Goal: Information Seeking & Learning: Learn about a topic

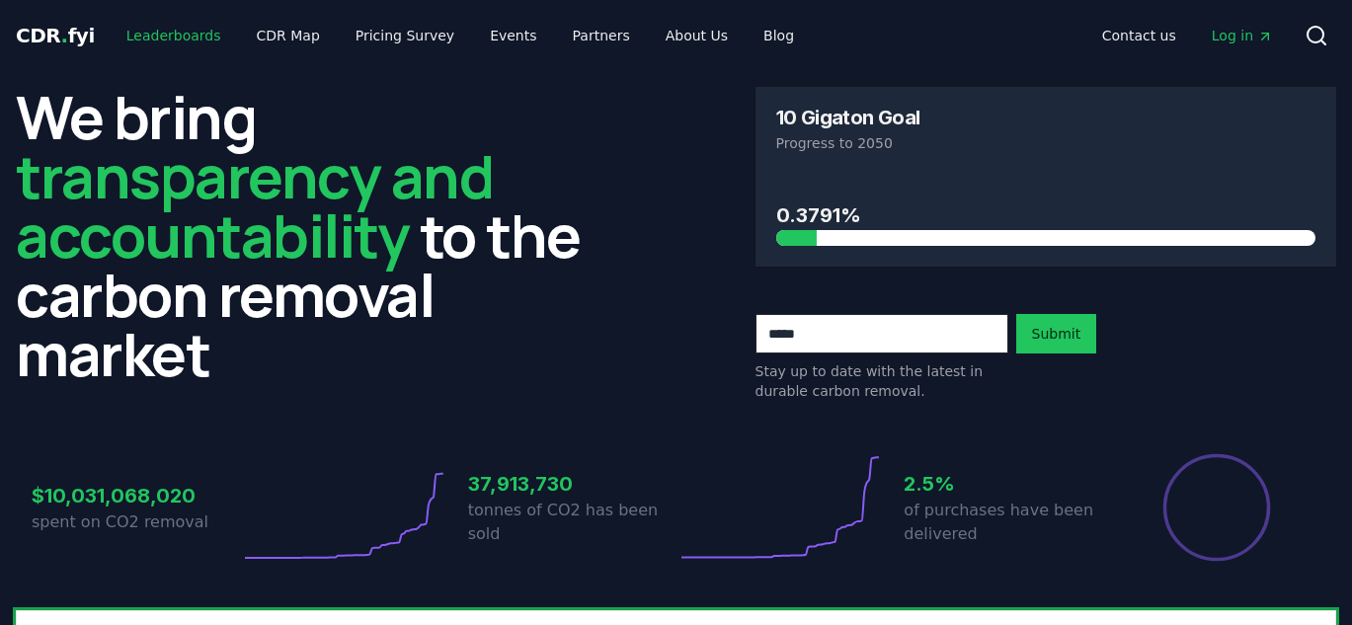
click at [153, 37] on link "Leaderboards" at bounding box center [174, 36] width 126 height 36
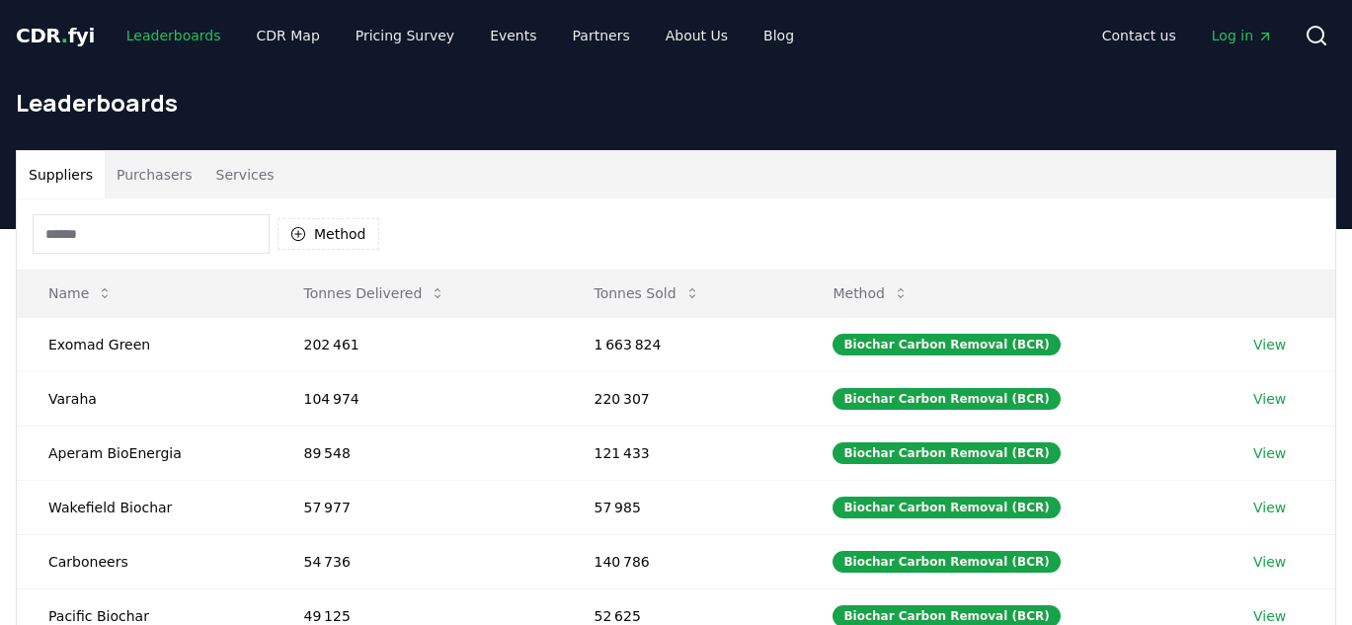
scroll to position [39, 0]
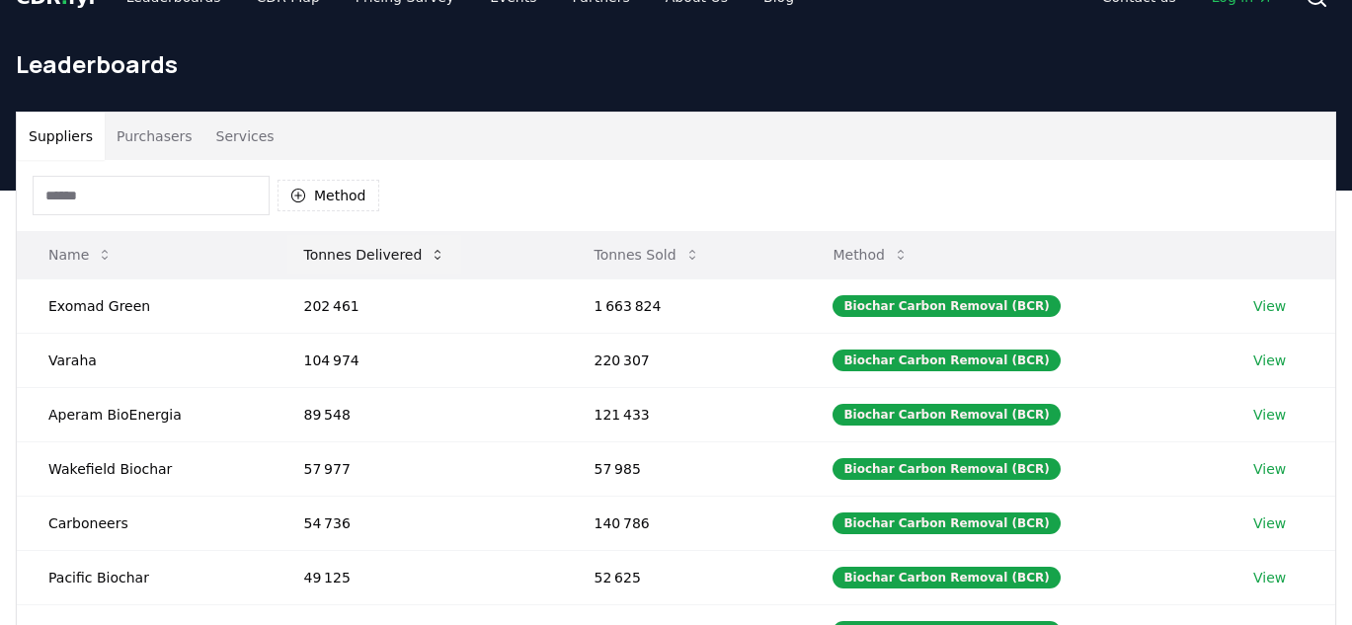
click at [372, 246] on button "Tonnes Delivered" at bounding box center [374, 254] width 174 height 39
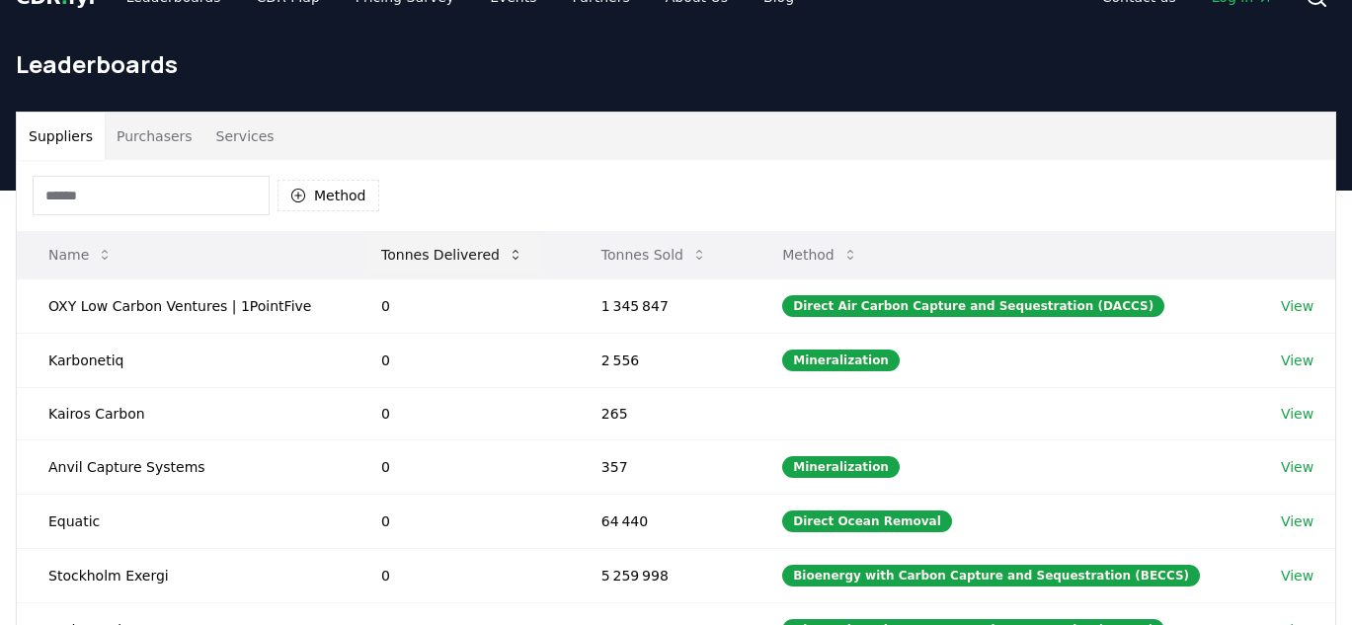
click at [372, 246] on button "Tonnes Delivered" at bounding box center [452, 254] width 174 height 39
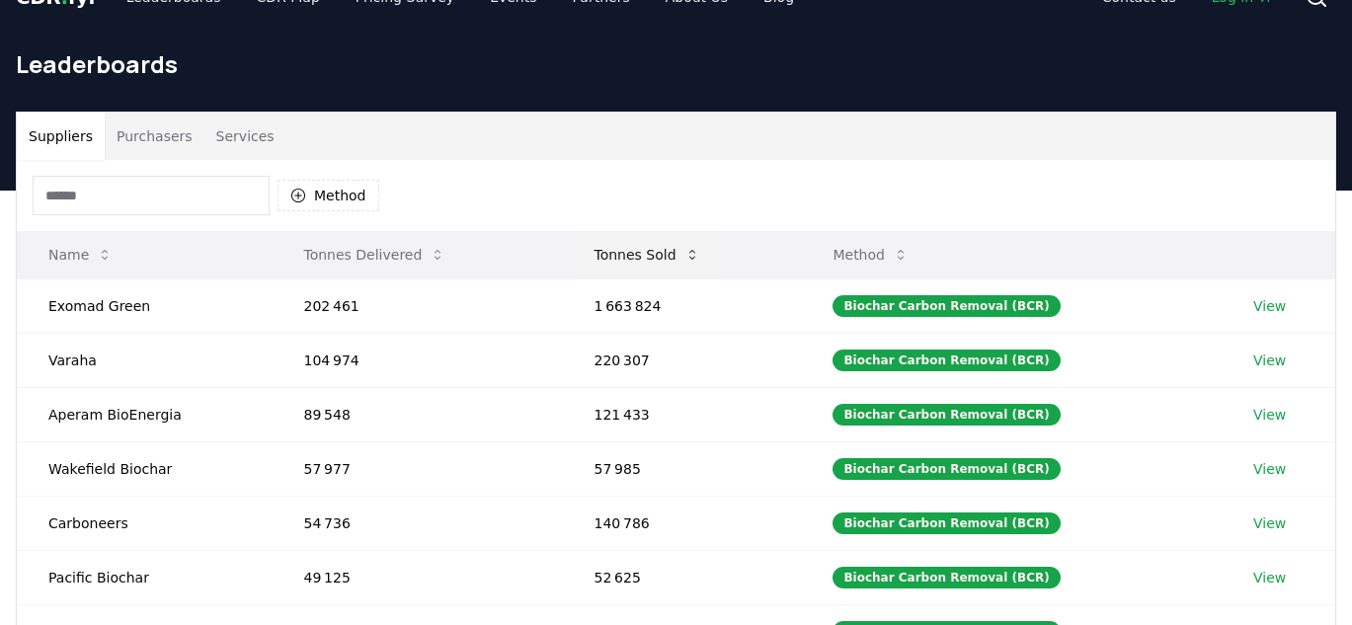
click at [635, 268] on button "Tonnes Sold" at bounding box center [646, 254] width 137 height 39
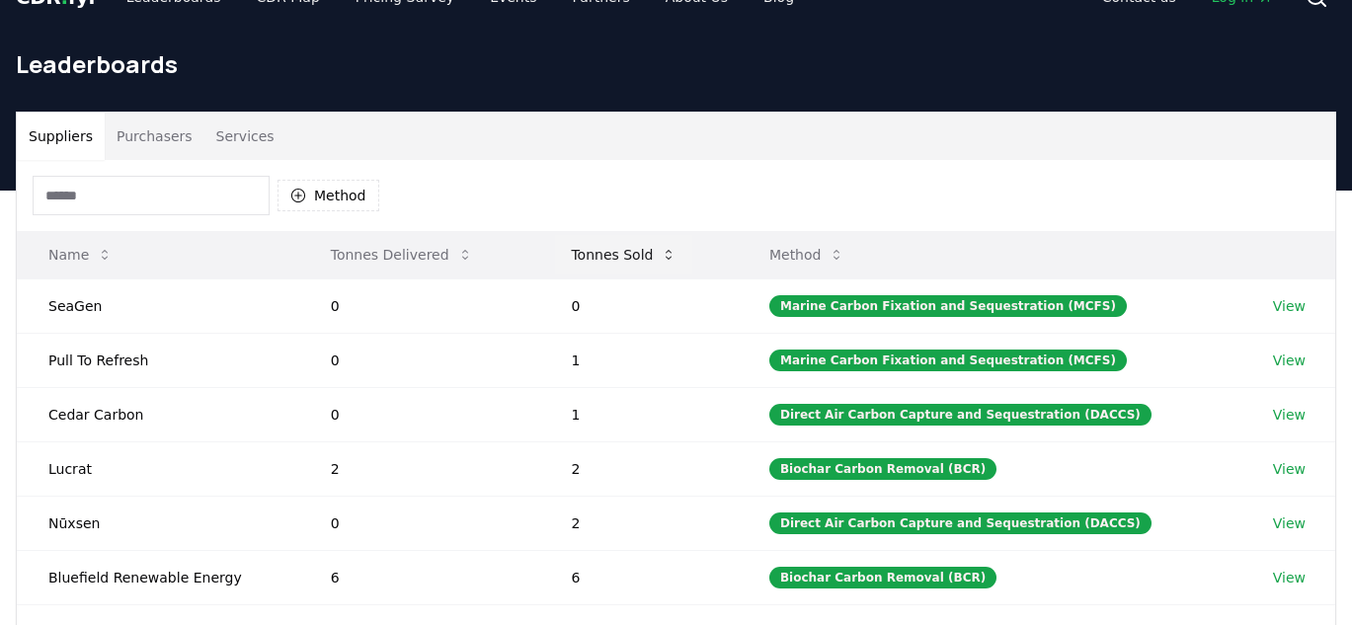
click at [635, 268] on button "Tonnes Sold" at bounding box center [623, 254] width 137 height 39
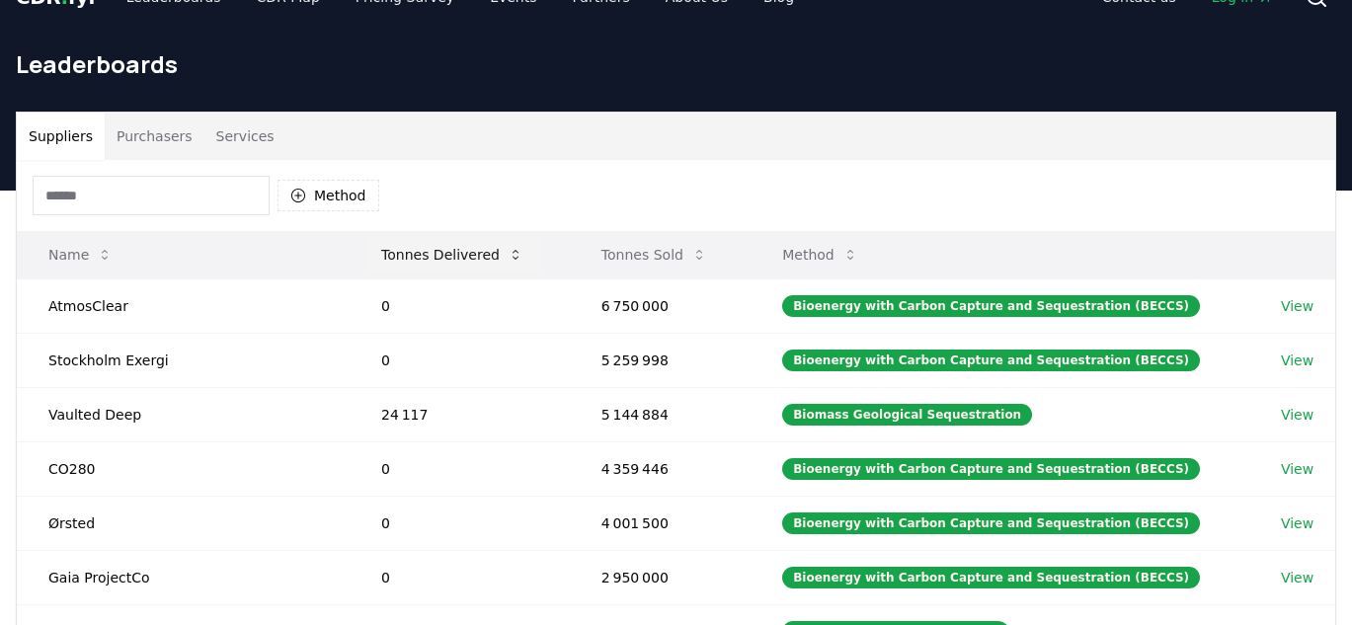
click at [463, 258] on button "Tonnes Delivered" at bounding box center [452, 254] width 174 height 39
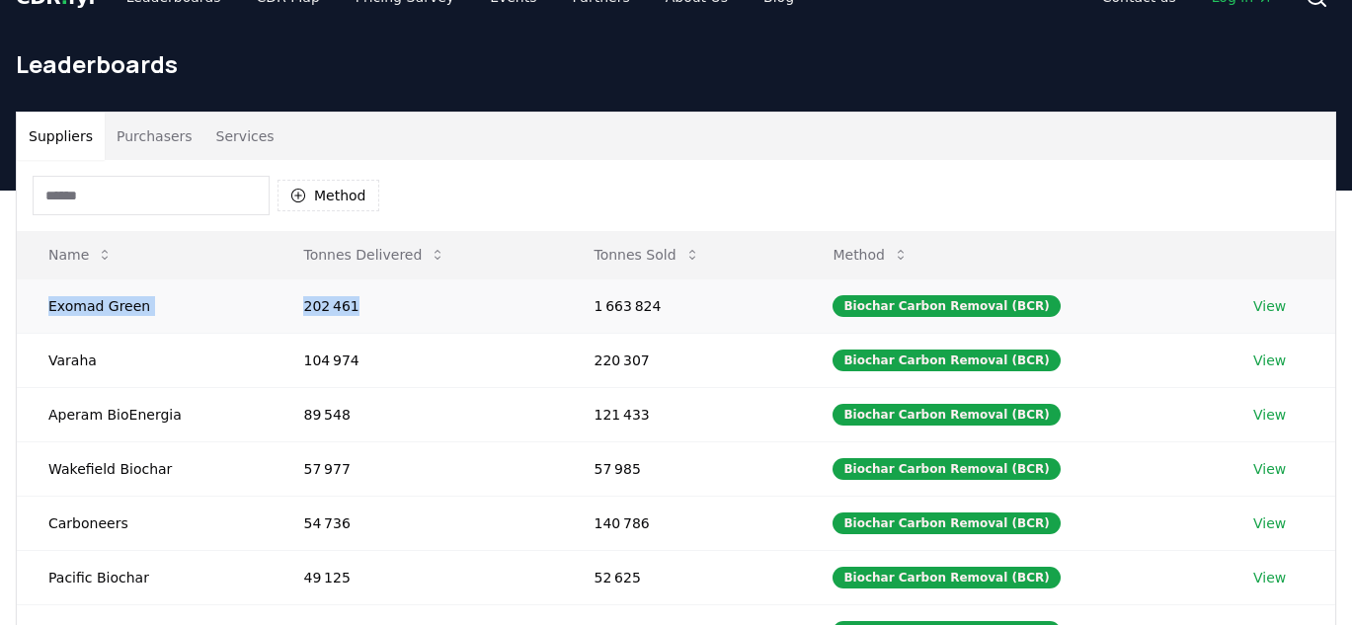
drag, startPoint x: 45, startPoint y: 307, endPoint x: 357, endPoint y: 308, distance: 312.0
click at [357, 308] on tr "Exomad Green 202 461 1 663 824 Biochar Carbon Removal (BCR) View" at bounding box center [676, 305] width 1318 height 54
copy tr "Exomad Green 202 461"
